Goal: Transaction & Acquisition: Purchase product/service

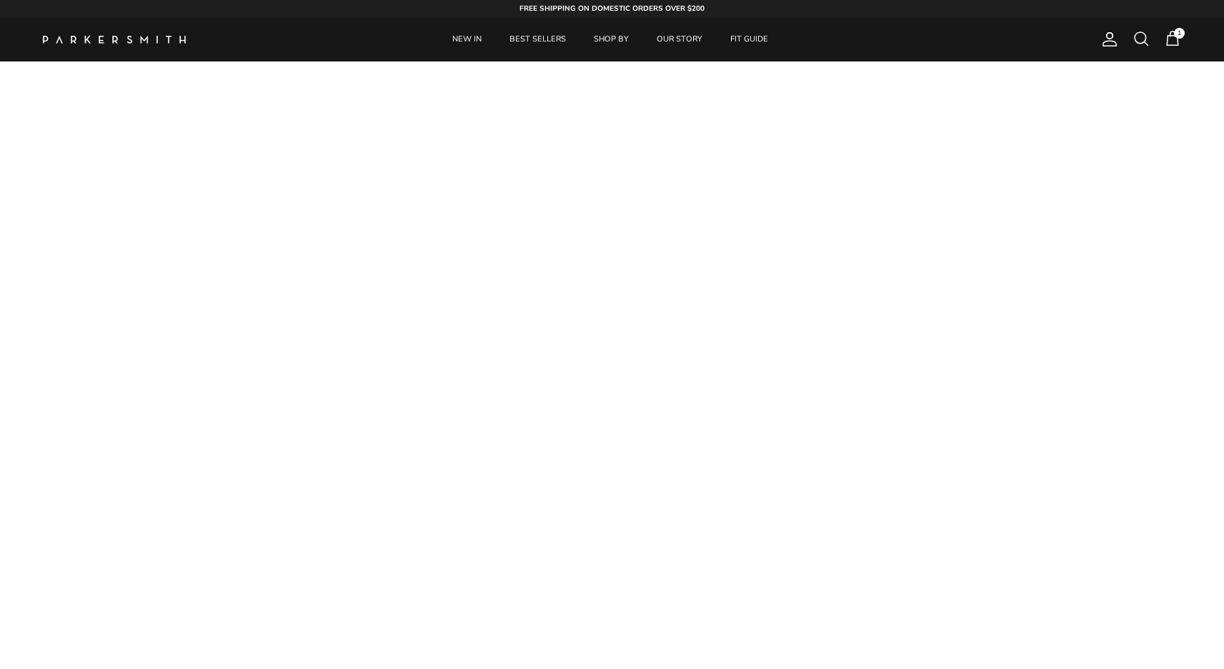
click at [1140, 42] on span at bounding box center [1141, 38] width 17 height 17
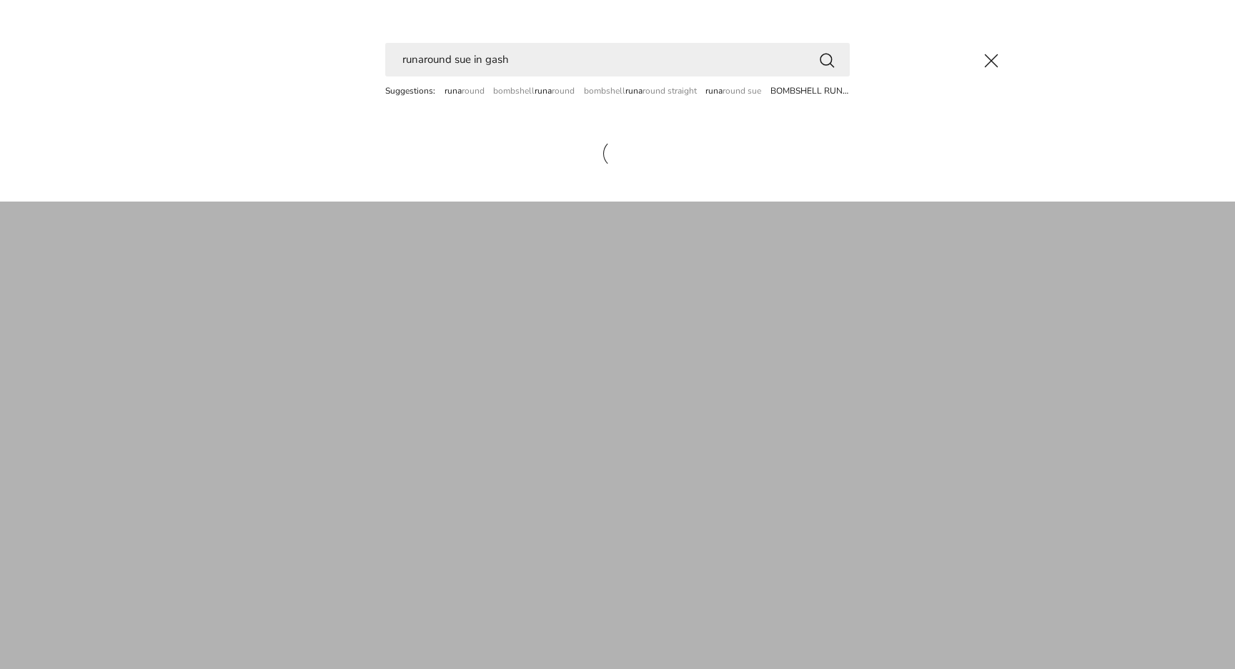
type input "runaround sue in gash"
click at [827, 59] on button "Search" at bounding box center [826, 60] width 17 height 18
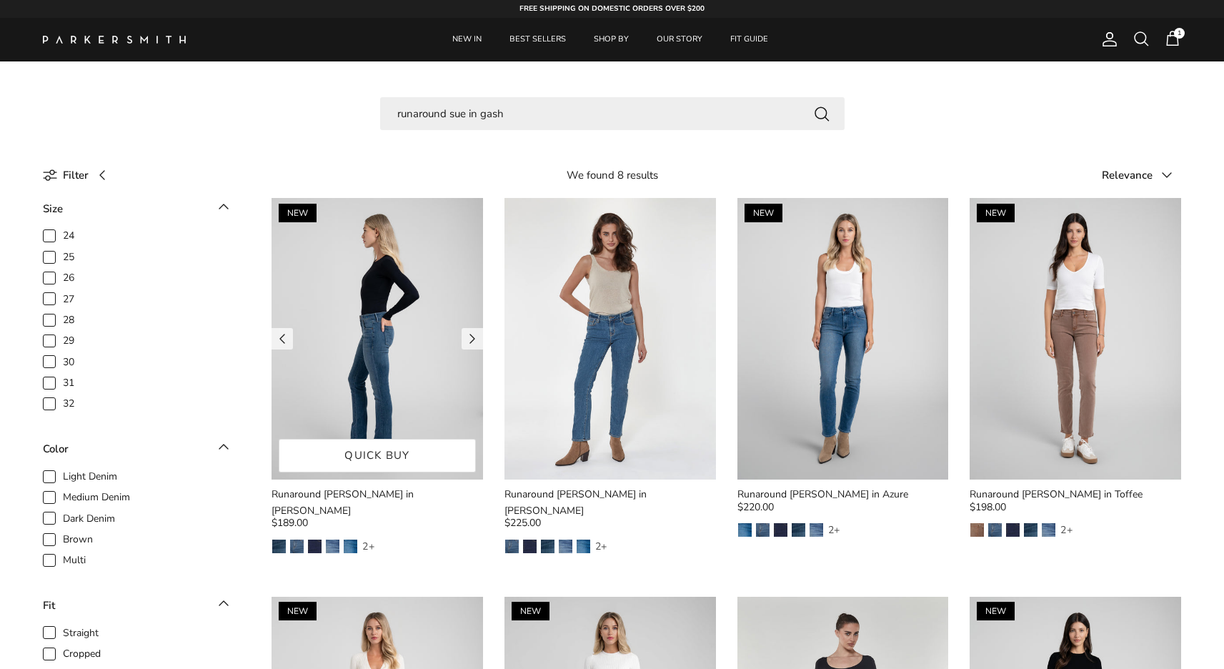
click at [309, 430] on img at bounding box center [378, 339] width 212 height 282
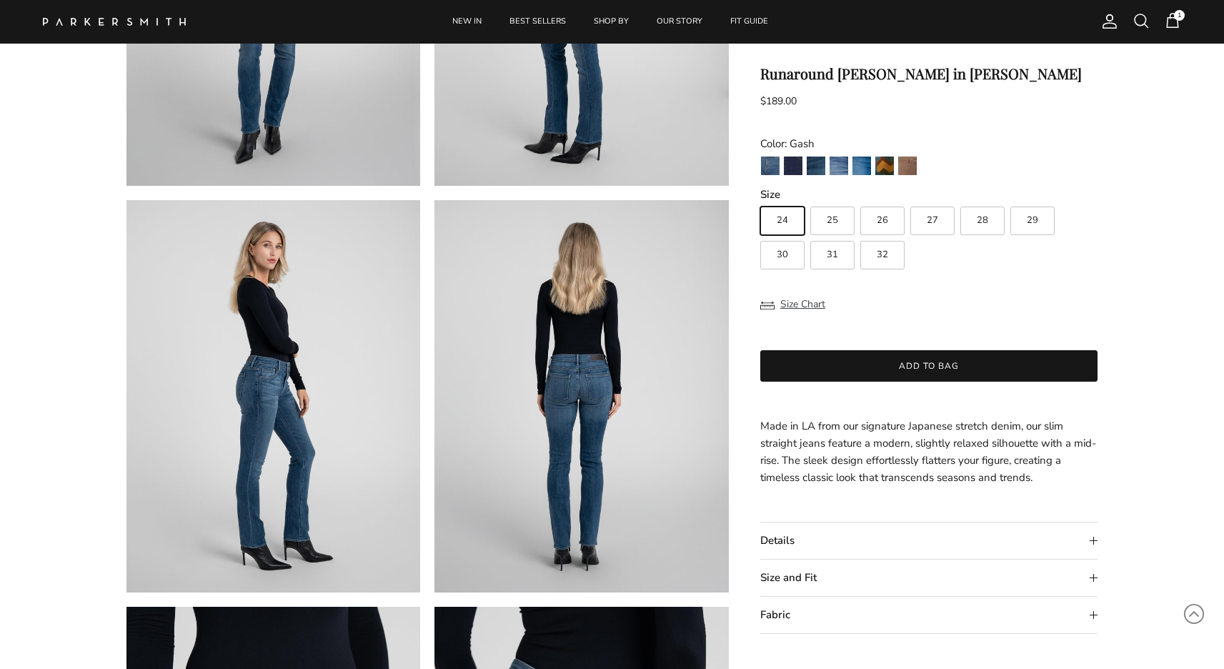
scroll to position [332, 0]
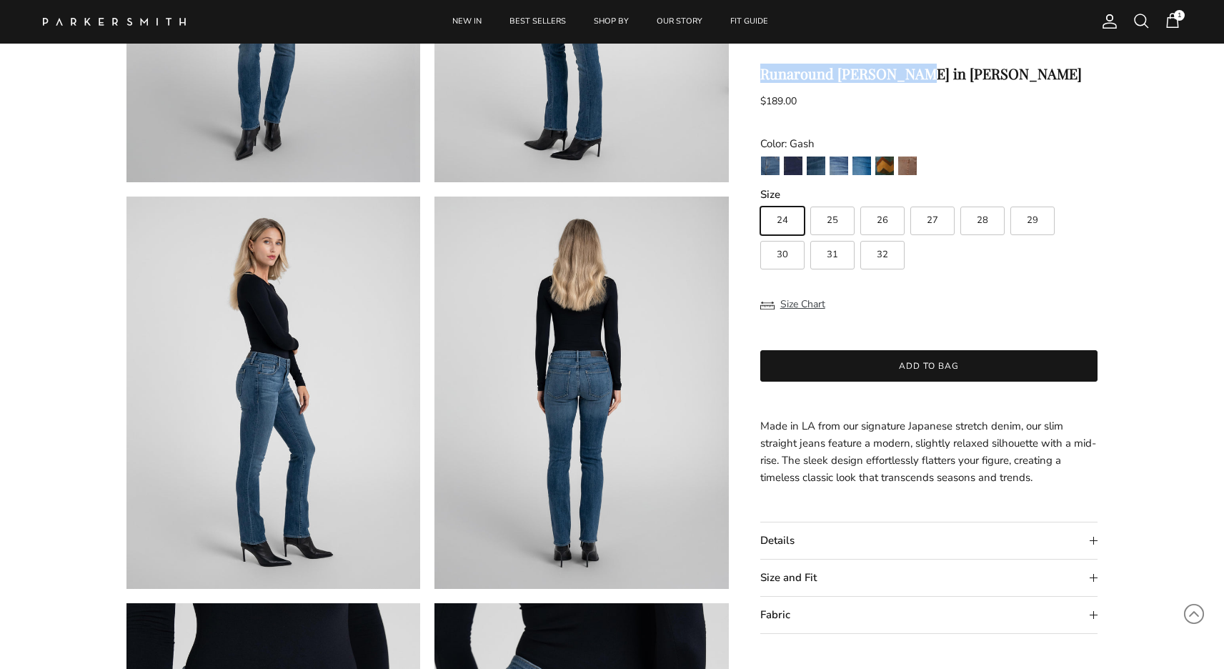
drag, startPoint x: 763, startPoint y: 72, endPoint x: 954, endPoint y: 73, distance: 190.8
click at [954, 73] on h1 "Runaround [PERSON_NAME] in [PERSON_NAME]" at bounding box center [930, 73] width 338 height 17
copy h1 "Runaround [PERSON_NAME] in [PERSON_NAME]"
